Goal: Check status: Check status

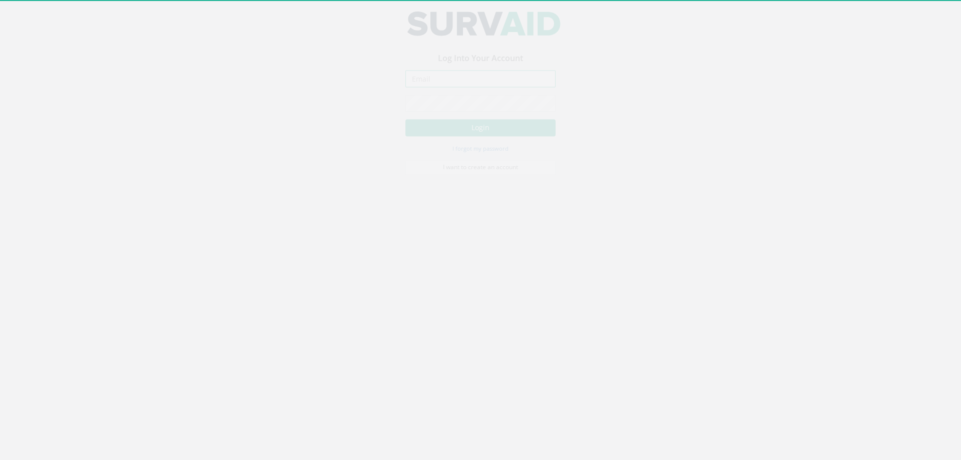
type input "[PERSON_NAME][EMAIL_ADDRESS][PERSON_NAME][DOMAIN_NAME]"
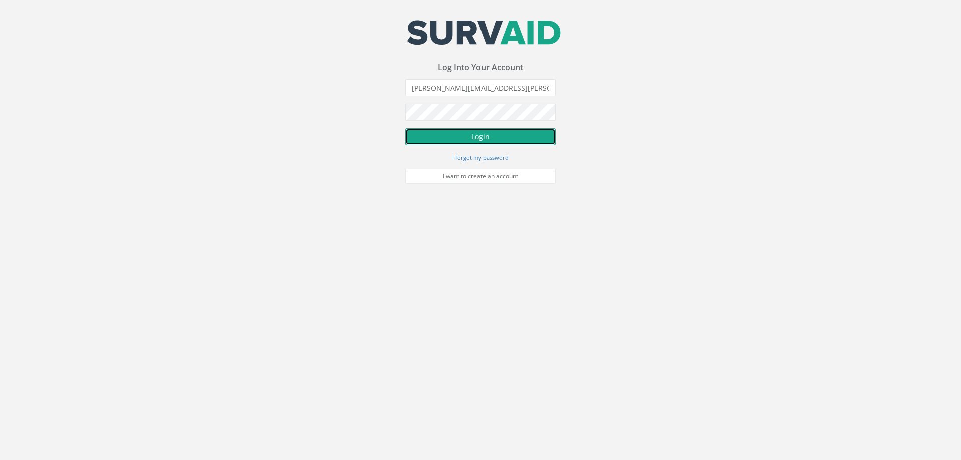
click at [491, 138] on button "Login" at bounding box center [480, 136] width 150 height 17
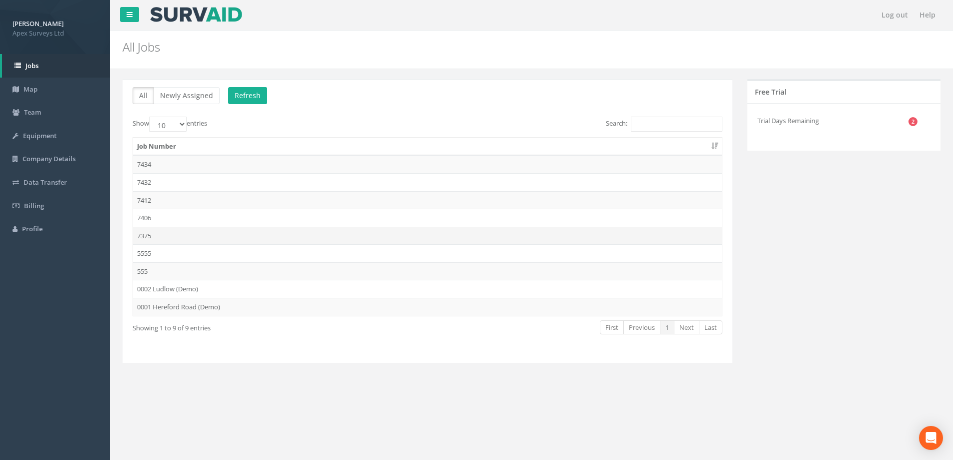
click at [148, 237] on td "7375" at bounding box center [427, 236] width 589 height 18
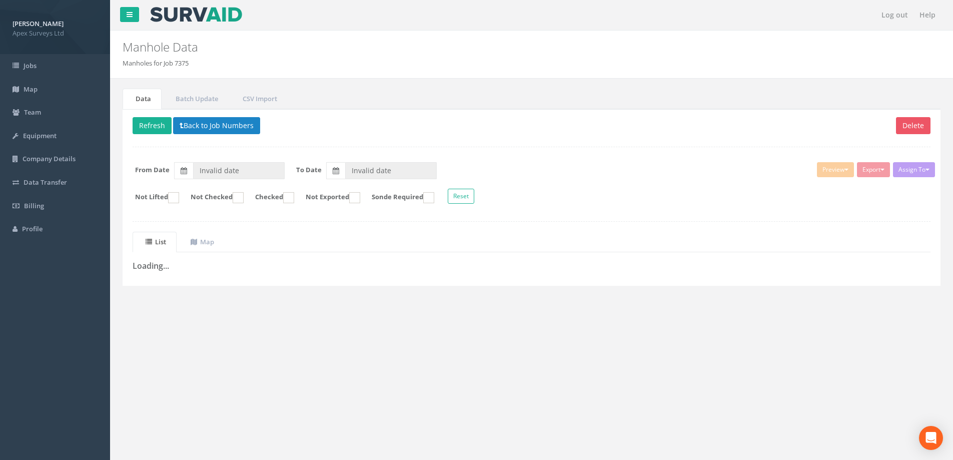
type input "[DATE]"
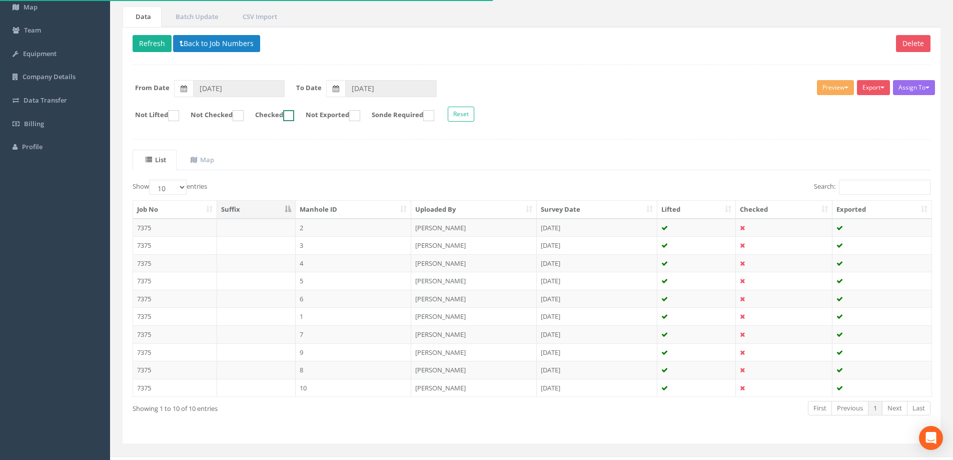
scroll to position [98, 0]
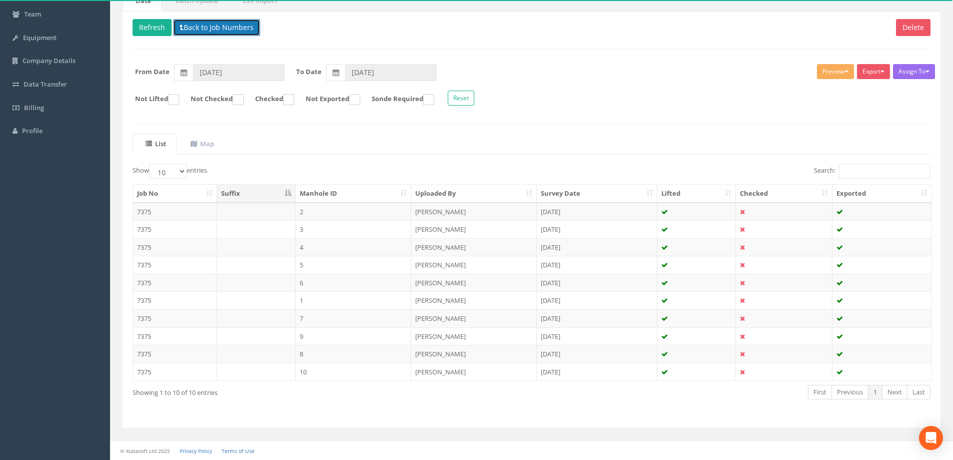
click at [228, 30] on button "Back to Job Numbers" at bounding box center [216, 27] width 87 height 17
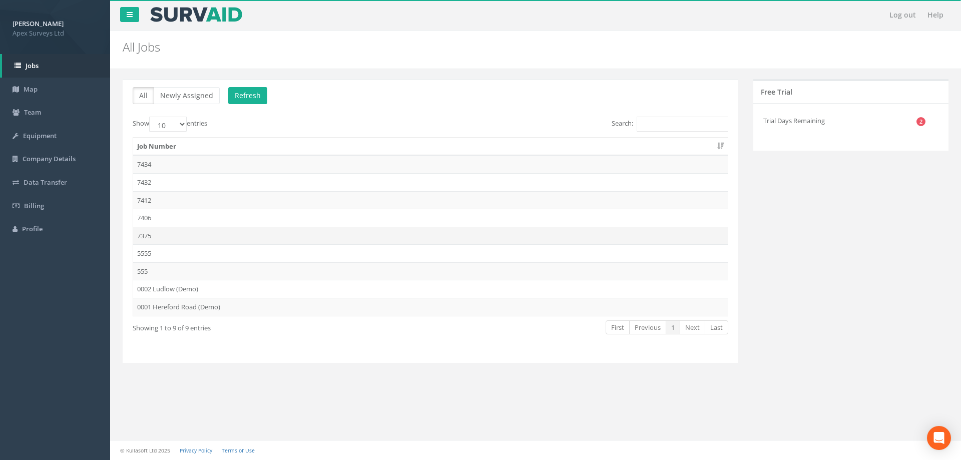
click at [150, 237] on td "7375" at bounding box center [430, 236] width 594 height 18
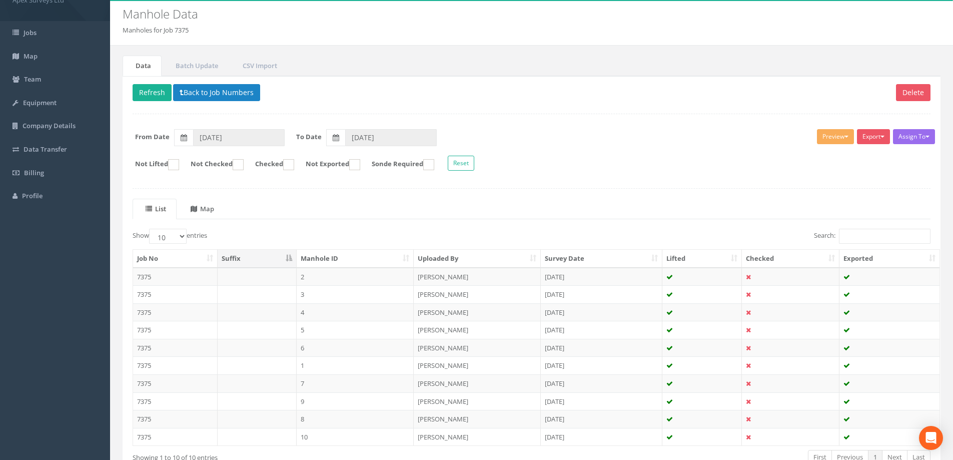
scroll to position [98, 0]
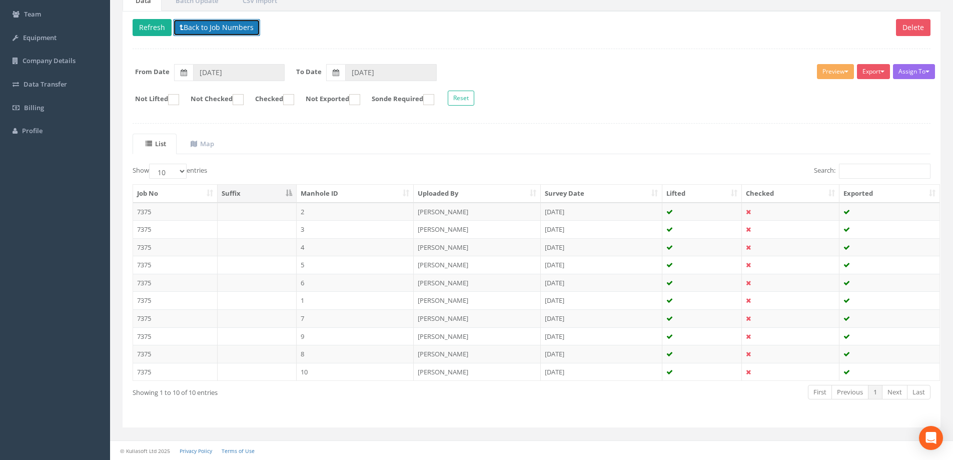
click at [224, 33] on button "Back to Job Numbers" at bounding box center [216, 27] width 87 height 17
